Goal: Transaction & Acquisition: Book appointment/travel/reservation

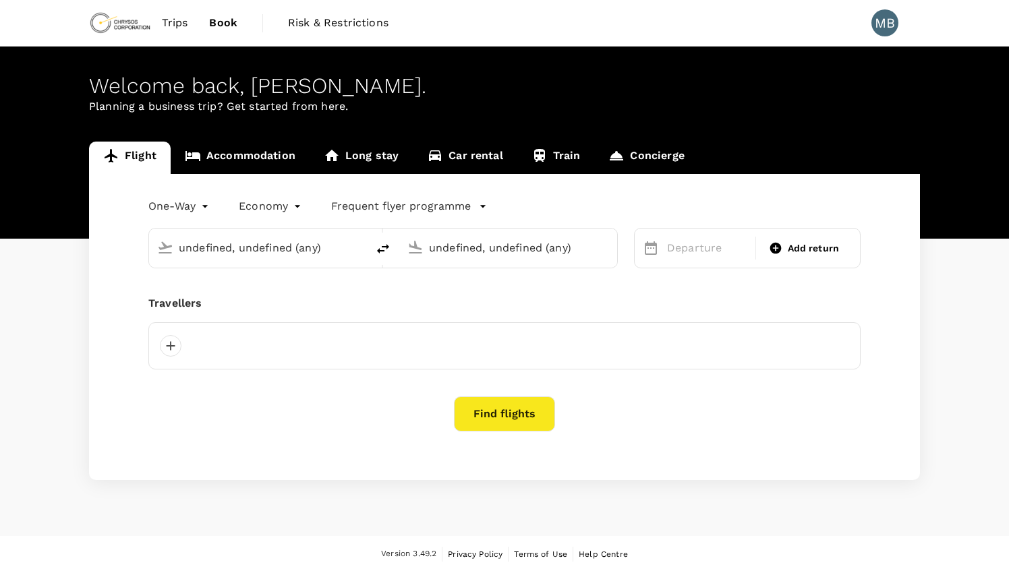
type input "Kalgoorlie-[GEOGRAPHIC_DATA] (KGI)"
type input "Adelaide (ADL)"
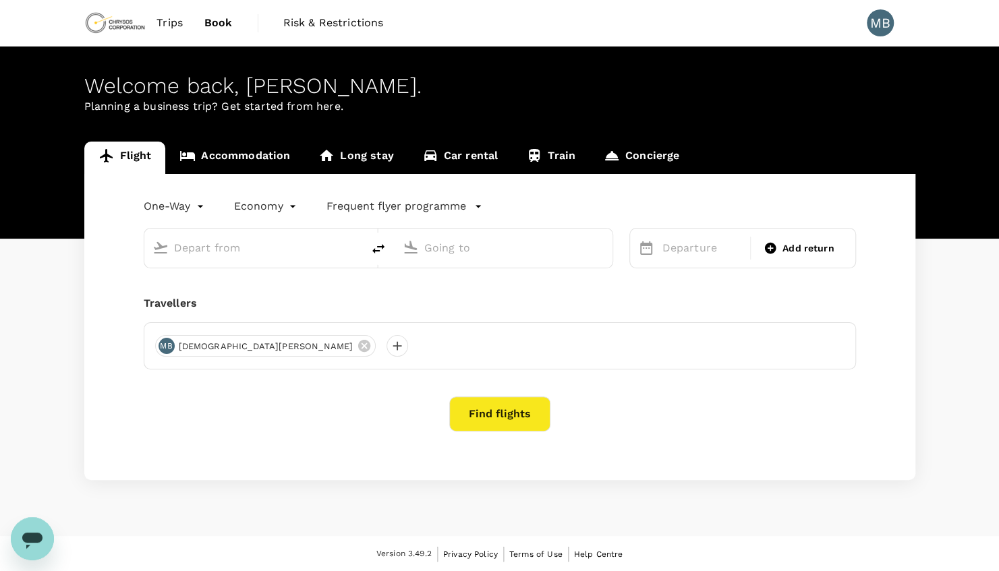
type input "Kalgoorlie-[GEOGRAPHIC_DATA] (KGI)"
type input "Adelaide (ADL)"
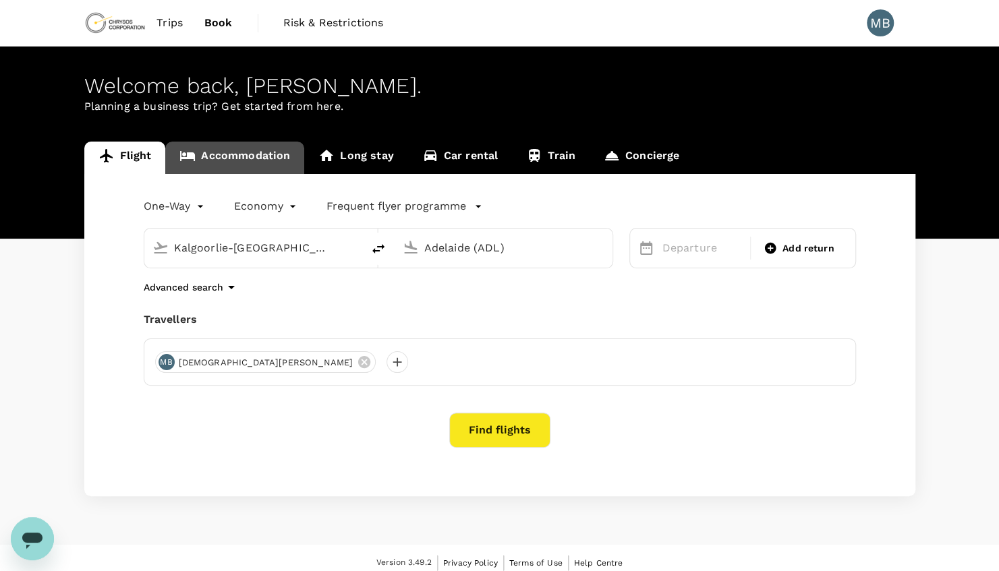
click at [238, 155] on link "Accommodation" at bounding box center [234, 158] width 139 height 32
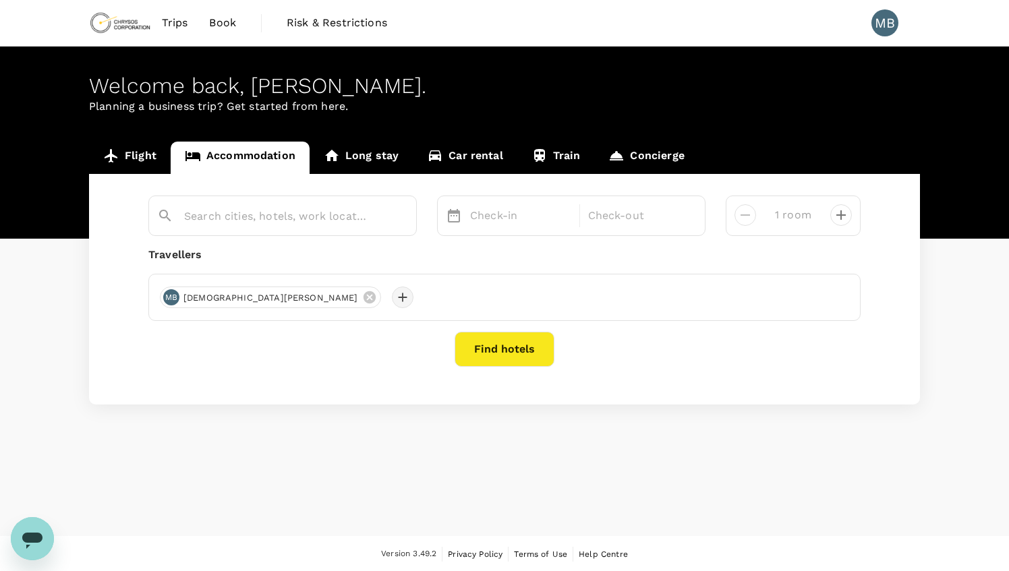
click at [392, 302] on div at bounding box center [403, 298] width 22 height 22
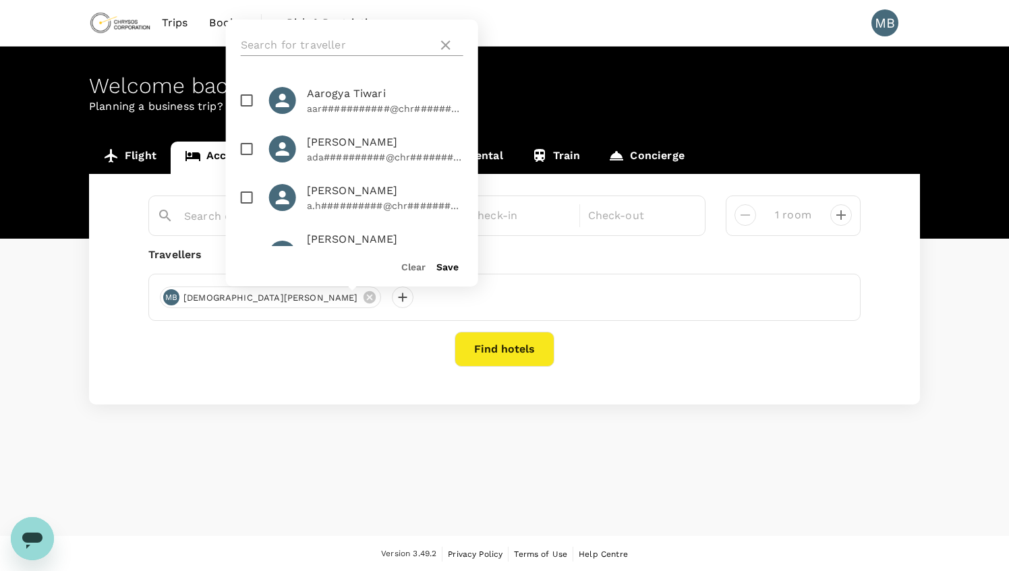
click at [342, 44] on input "text" at bounding box center [337, 45] width 192 height 22
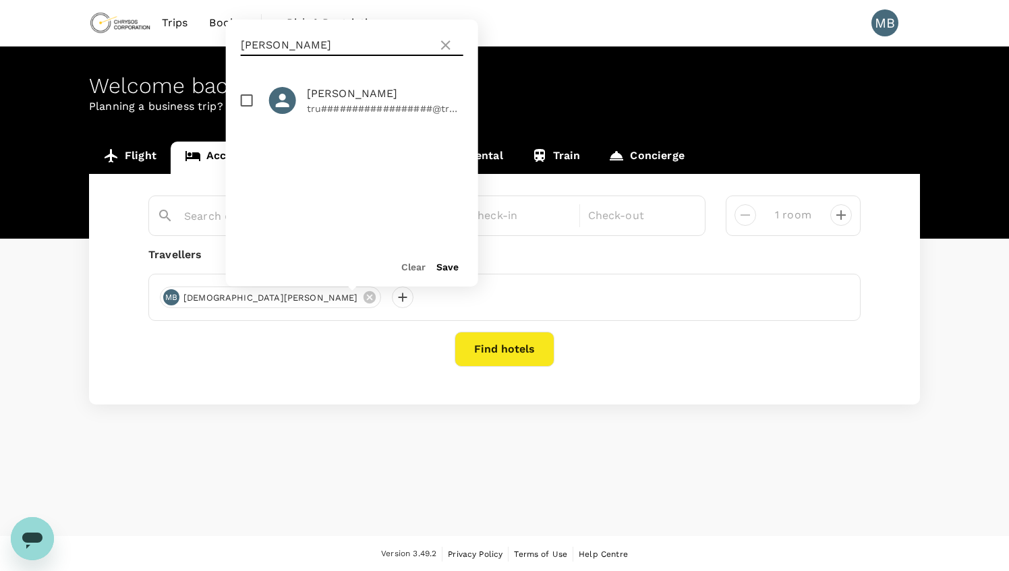
type input "[PERSON_NAME]"
click at [248, 102] on input "checkbox" at bounding box center [247, 100] width 28 height 28
checkbox input "true"
click at [375, 50] on input "[PERSON_NAME]" at bounding box center [337, 45] width 192 height 22
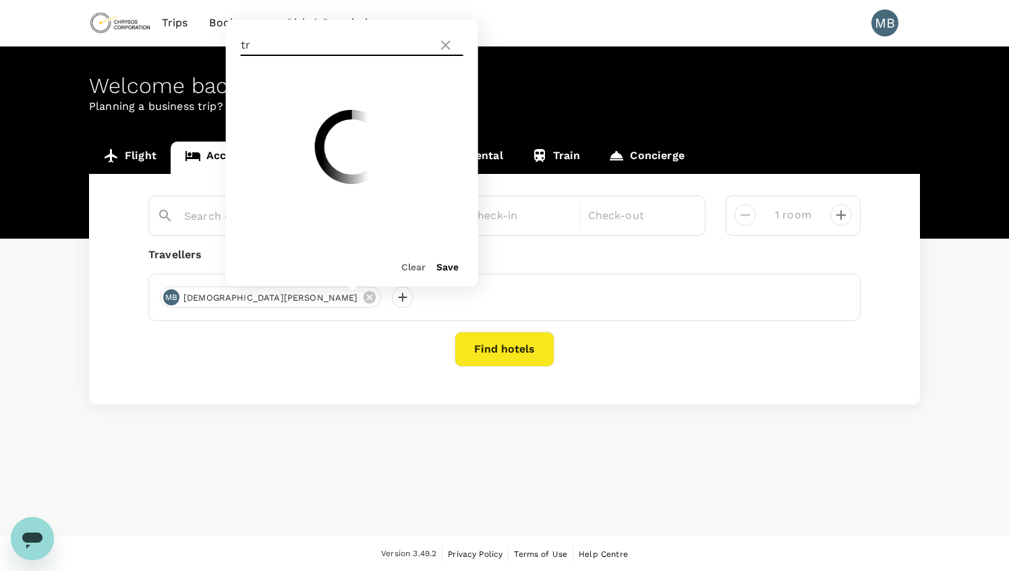
type input "t"
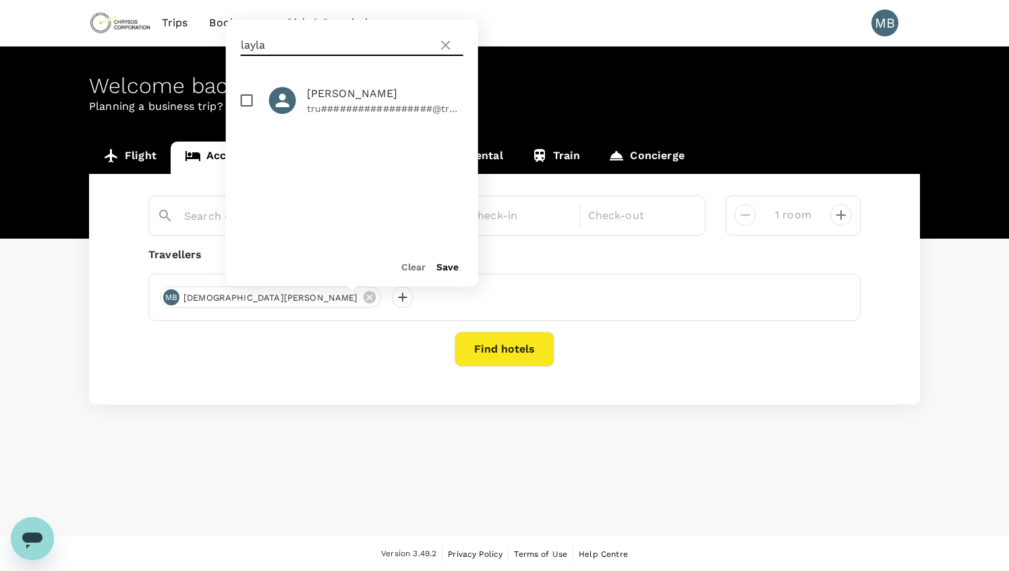
type input "layla"
click at [251, 97] on input "checkbox" at bounding box center [247, 100] width 28 height 28
checkbox input "true"
click at [447, 258] on div "Save" at bounding box center [442, 261] width 33 height 27
click at [447, 275] on div "Clear Save" at bounding box center [346, 260] width 263 height 51
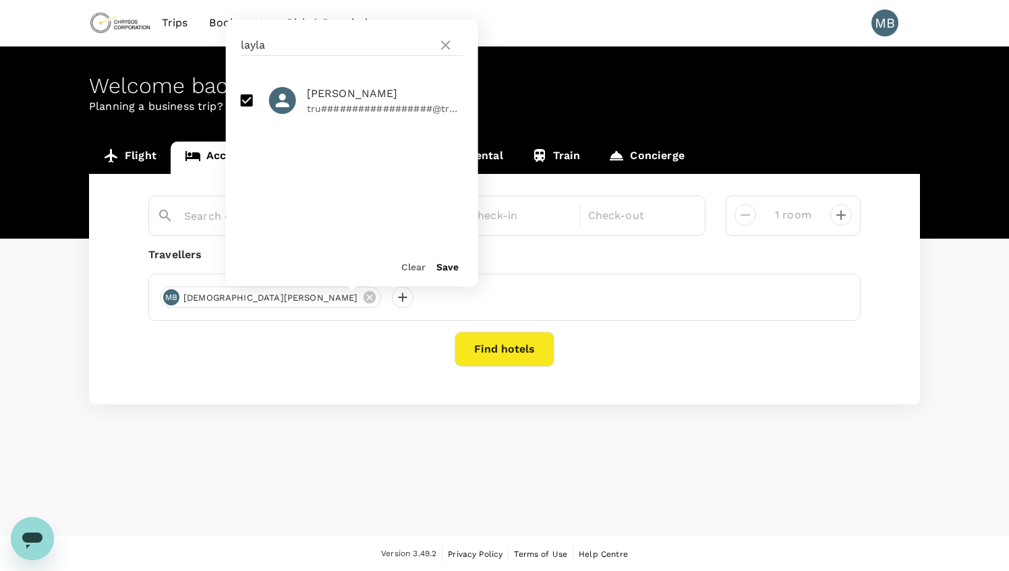
click at [447, 270] on button "Save" at bounding box center [448, 267] width 22 height 11
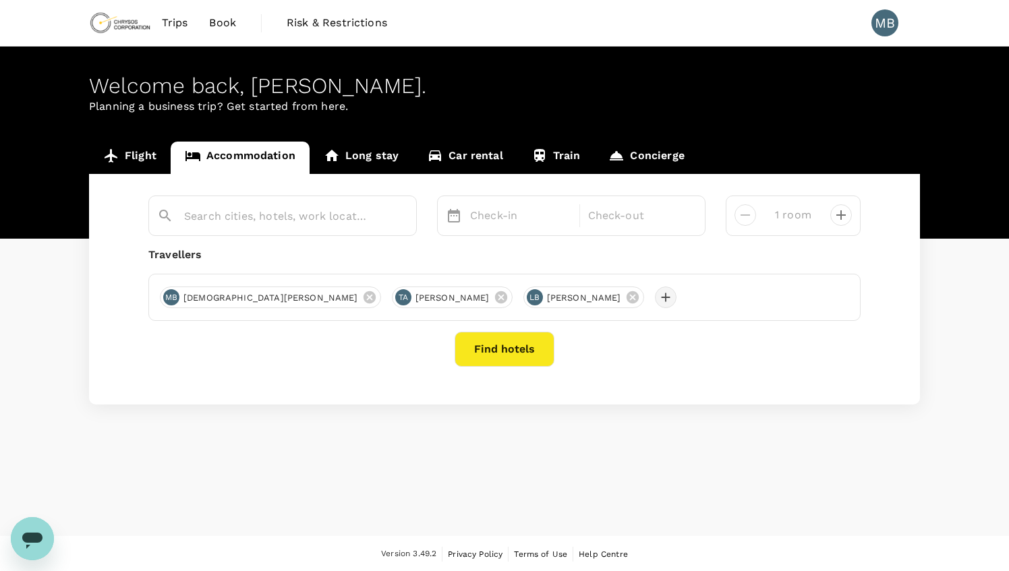
click at [655, 297] on div at bounding box center [666, 298] width 22 height 22
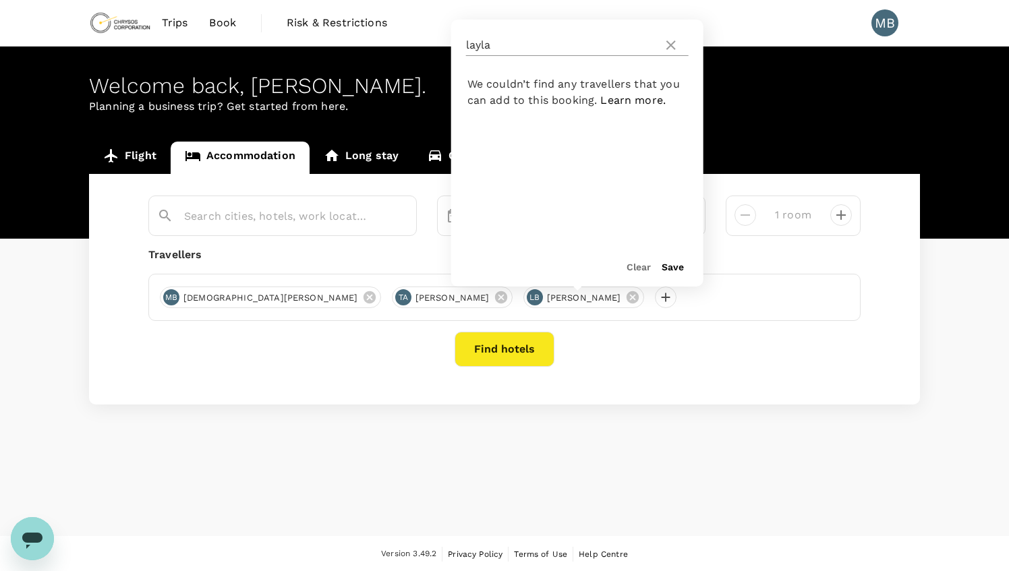
click at [675, 43] on icon at bounding box center [671, 45] width 16 height 16
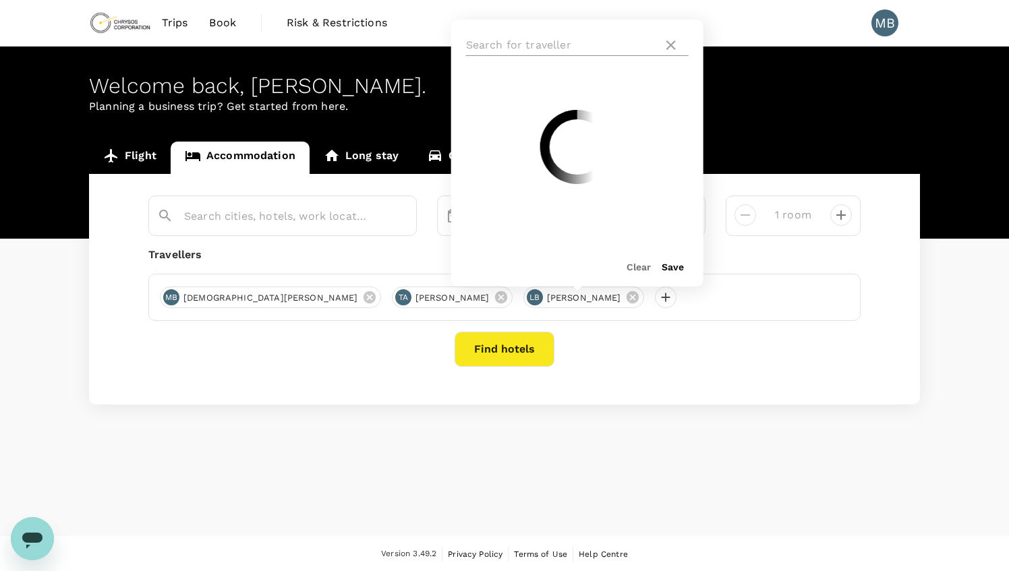
click at [570, 42] on input "text" at bounding box center [562, 45] width 192 height 22
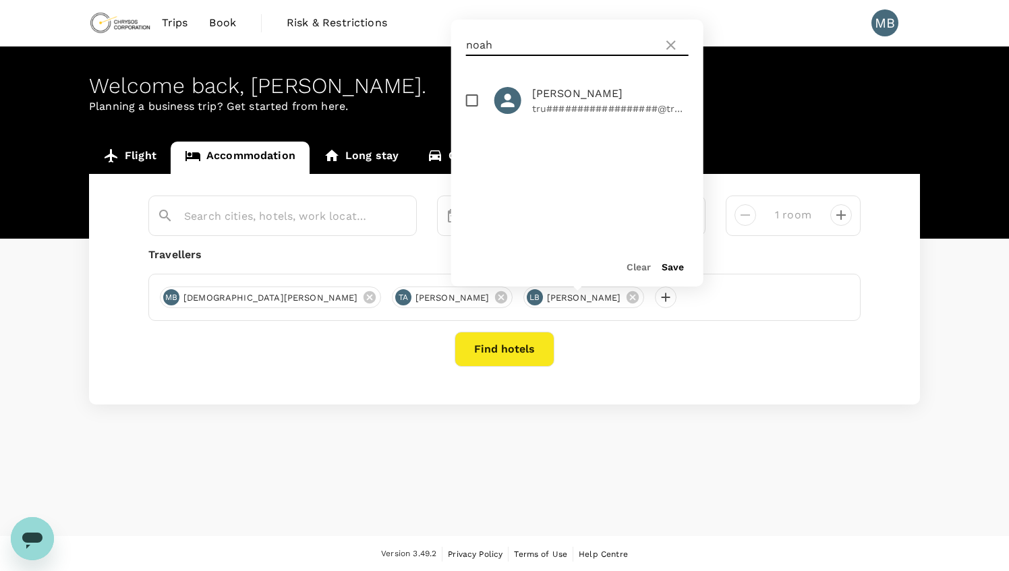
type input "noah"
click at [474, 96] on input "checkbox" at bounding box center [472, 100] width 28 height 28
checkbox input "true"
click at [516, 45] on input "noah" at bounding box center [562, 45] width 192 height 22
type input "n"
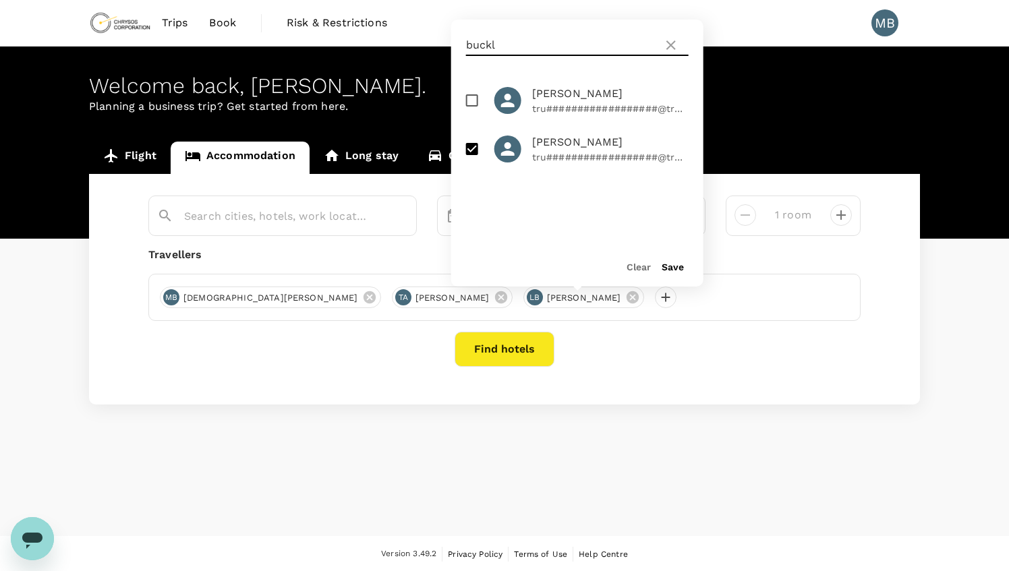
type input "buckl"
click at [475, 99] on input "checkbox" at bounding box center [472, 100] width 28 height 28
checkbox input "true"
click at [671, 269] on button "Save" at bounding box center [673, 267] width 22 height 11
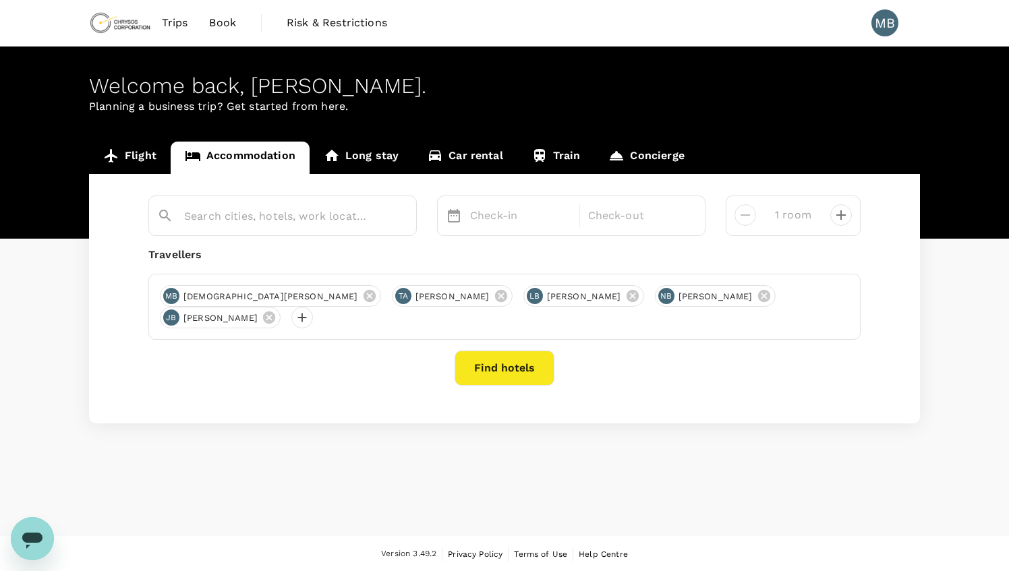
click at [271, 232] on div at bounding box center [282, 216] width 269 height 40
click at [267, 223] on input "text" at bounding box center [277, 216] width 186 height 21
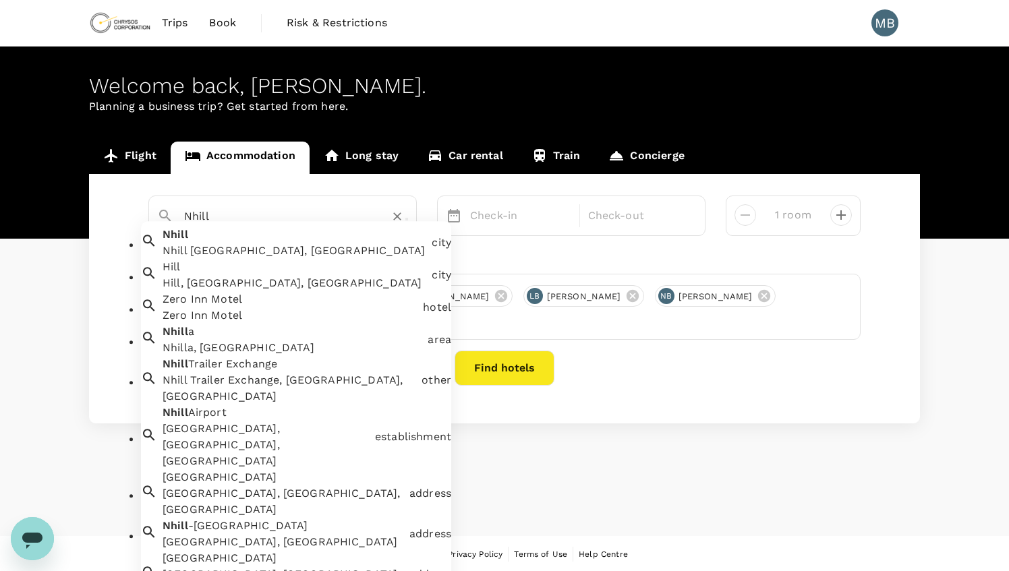
click at [263, 250] on div "[GEOGRAPHIC_DATA], [GEOGRAPHIC_DATA]" at bounding box center [291, 241] width 269 height 38
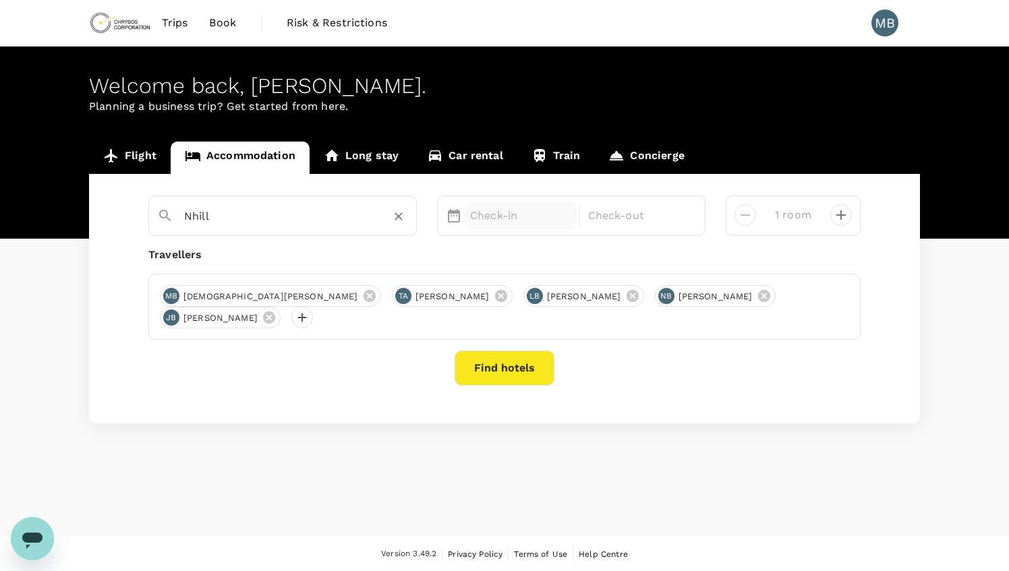
type input "Nhill"
click at [525, 220] on p "Check-in" at bounding box center [520, 216] width 101 height 16
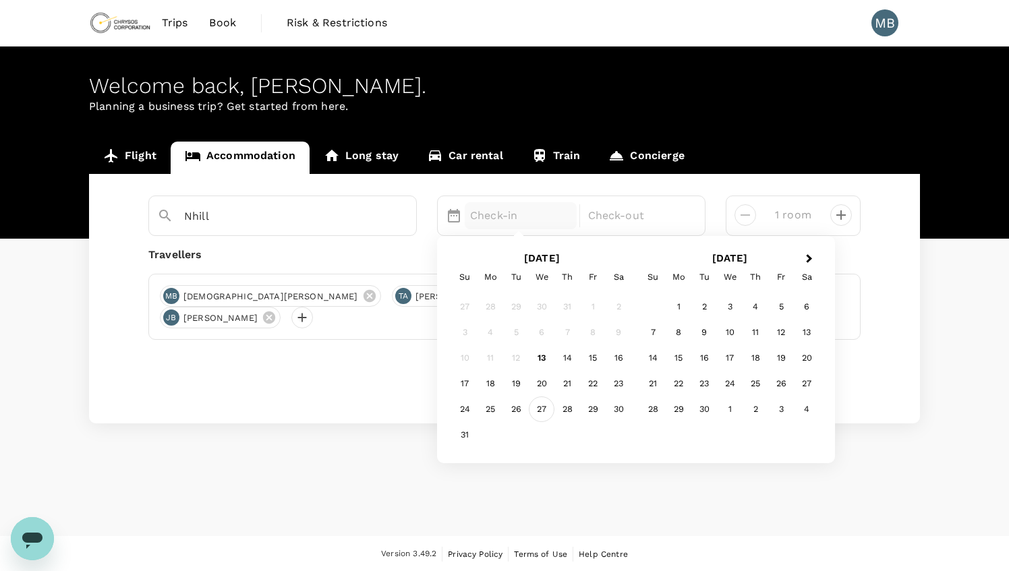
click at [543, 406] on div "27" at bounding box center [542, 410] width 26 height 26
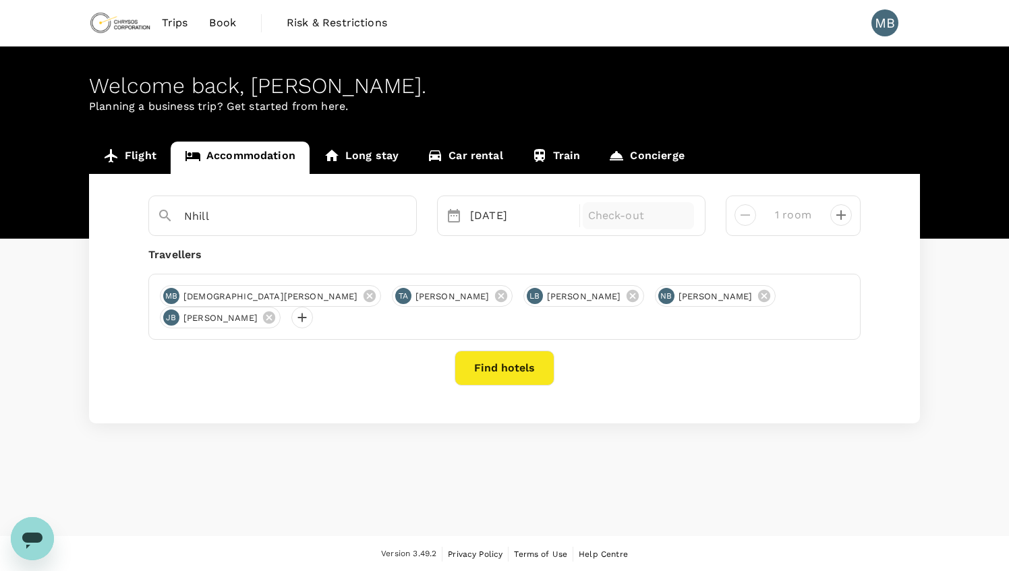
click at [656, 210] on p "Check-out" at bounding box center [638, 216] width 101 height 16
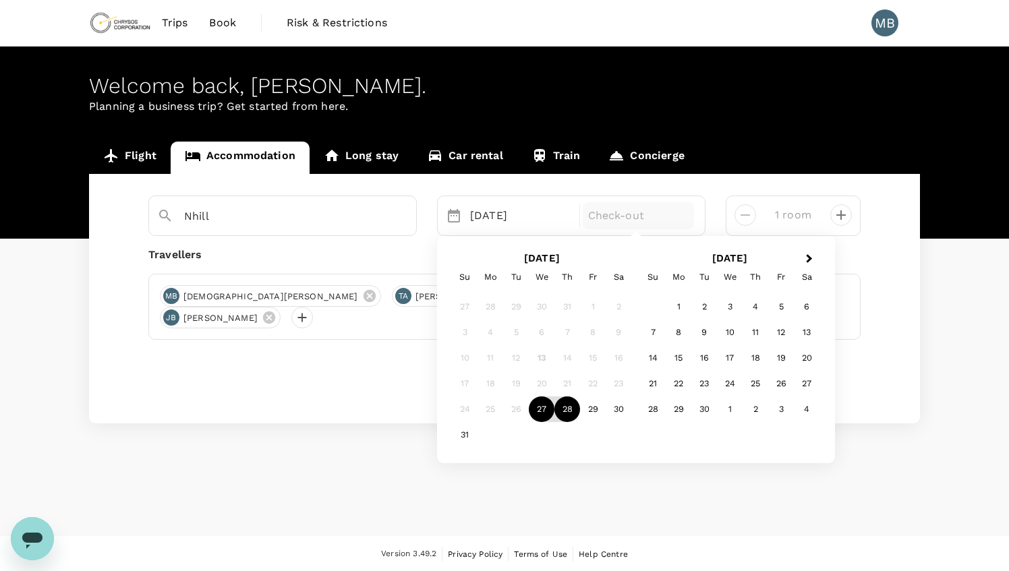
click at [564, 412] on div "28" at bounding box center [568, 410] width 26 height 26
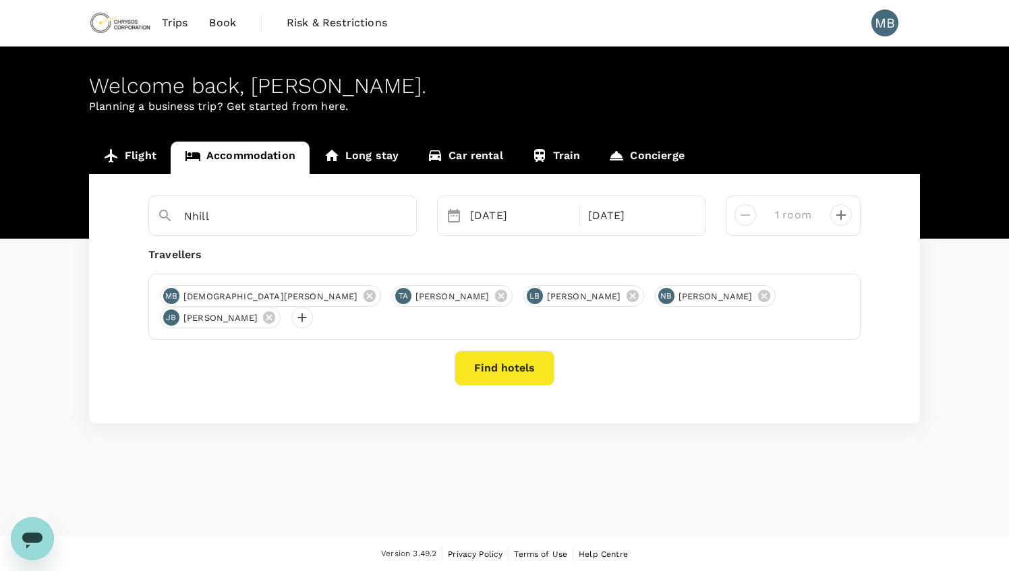
click at [518, 351] on button "Find hotels" at bounding box center [505, 368] width 100 height 35
click at [478, 351] on button "Find hotels" at bounding box center [505, 368] width 100 height 35
click at [277, 310] on icon at bounding box center [269, 317] width 15 height 15
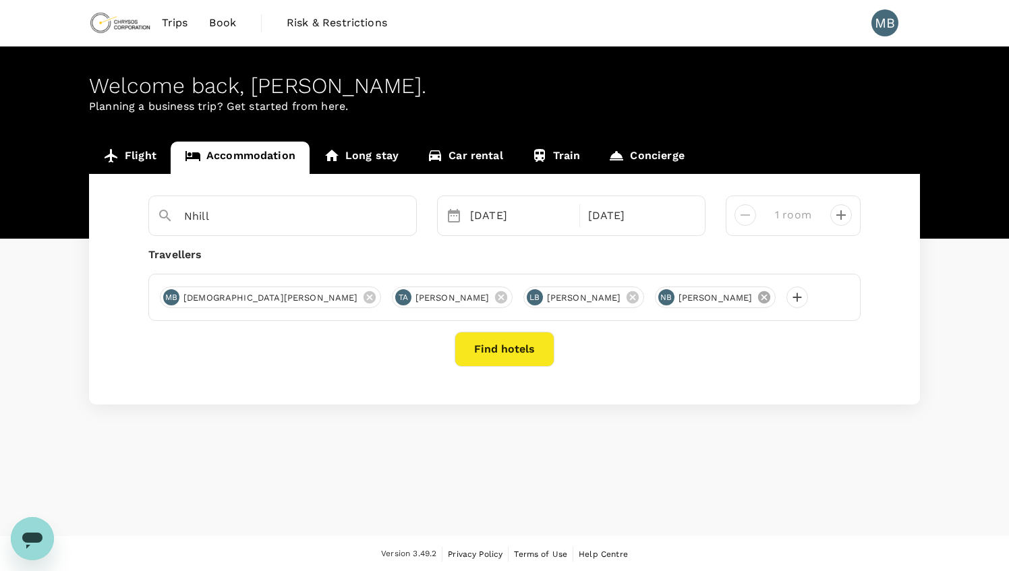
click at [758, 300] on icon at bounding box center [764, 297] width 12 height 12
click at [626, 294] on icon at bounding box center [632, 297] width 12 height 12
click at [495, 293] on icon at bounding box center [501, 297] width 12 height 12
click at [483, 347] on button "Find hotels" at bounding box center [505, 349] width 100 height 35
